Goal: Information Seeking & Learning: Find specific fact

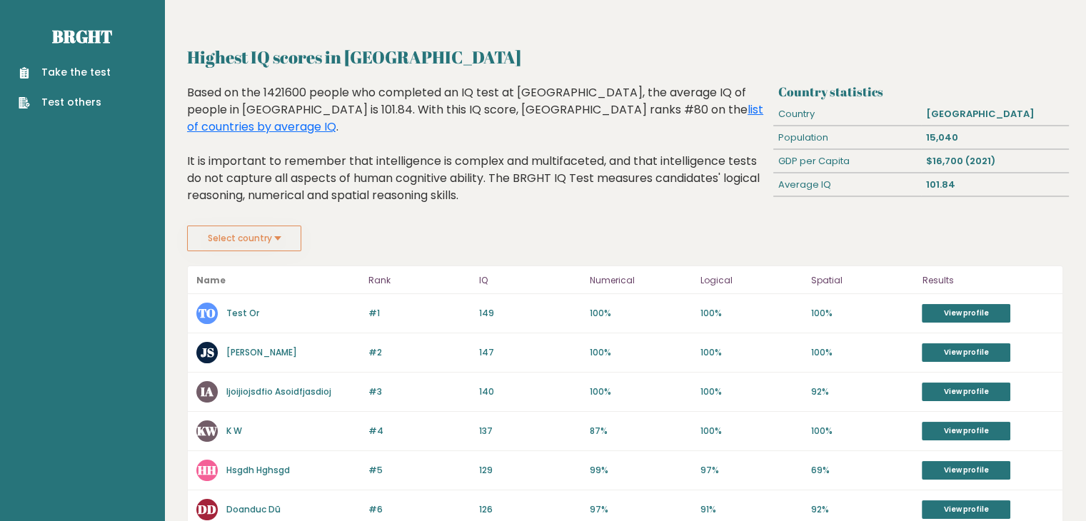
click at [440, 207] on div "Based on the 1421600 people who completed an IQ test at BRGHT, the average IQ o…" at bounding box center [477, 154] width 581 height 141
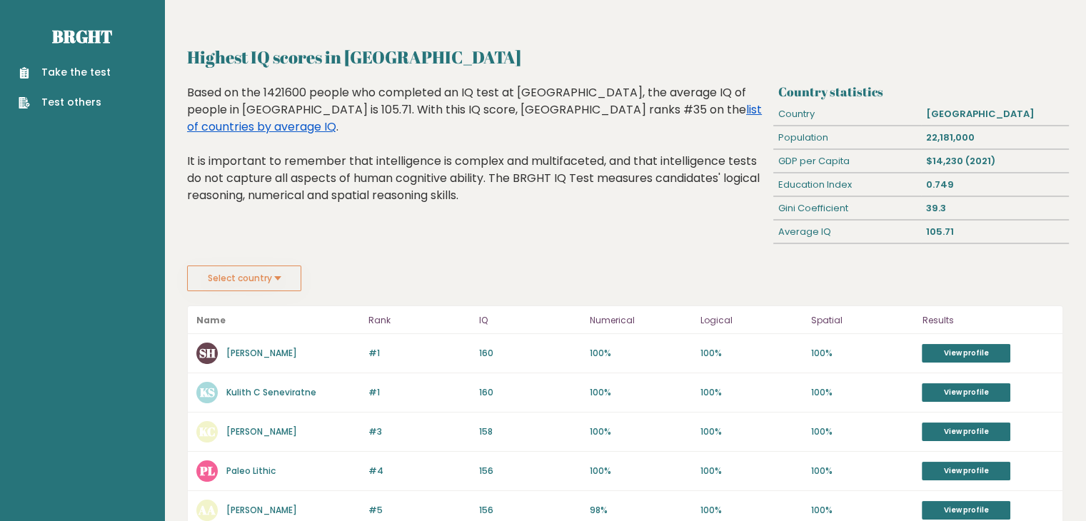
click at [588, 106] on link "list of countries by average IQ" at bounding box center [474, 118] width 575 height 34
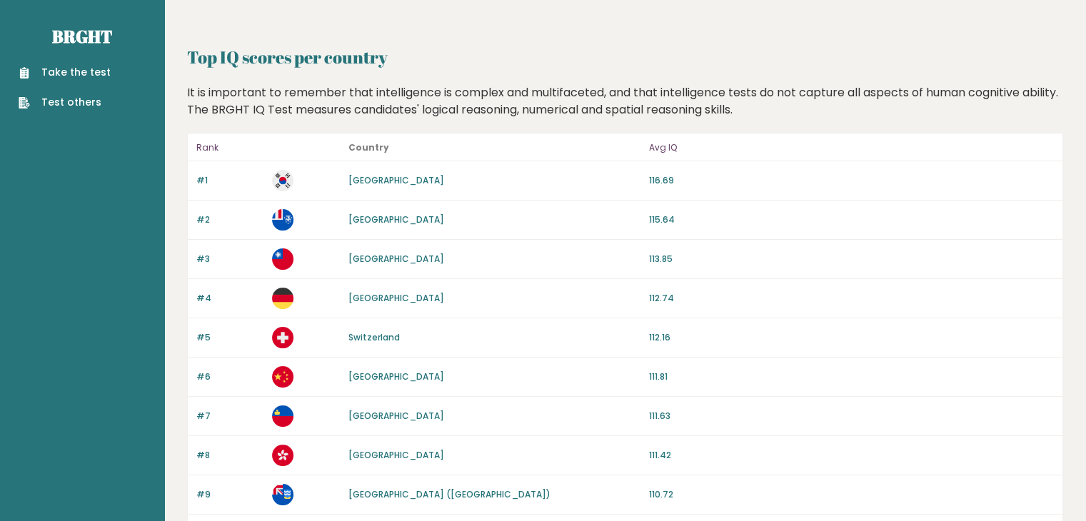
scroll to position [6, 0]
